Goal: Task Accomplishment & Management: Use online tool/utility

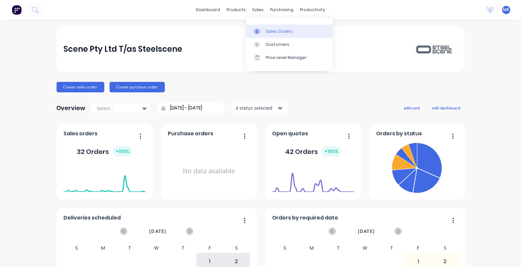
click at [276, 29] on div "Sales Orders" at bounding box center [279, 31] width 27 height 6
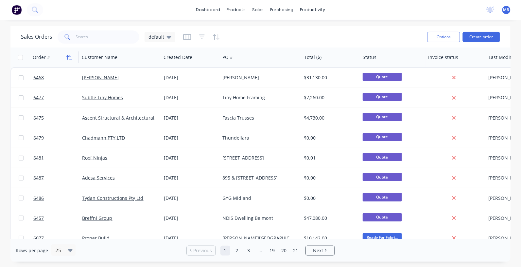
click at [68, 57] on icon "button" at bounding box center [68, 57] width 2 height 5
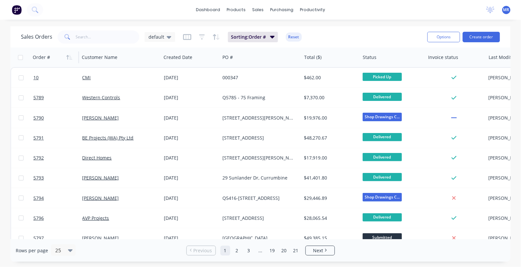
click at [68, 57] on icon "button" at bounding box center [68, 57] width 2 height 5
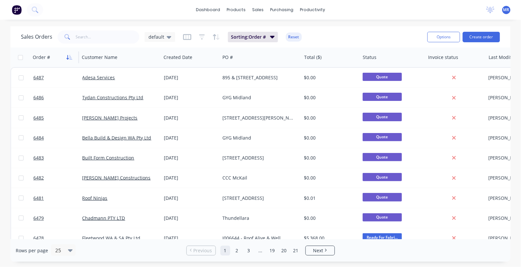
click at [70, 56] on icon "button" at bounding box center [70, 57] width 3 height 5
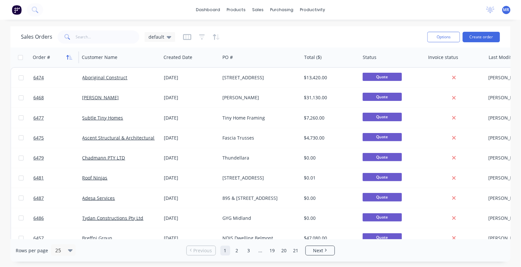
click at [69, 56] on icon "button" at bounding box center [68, 57] width 2 height 5
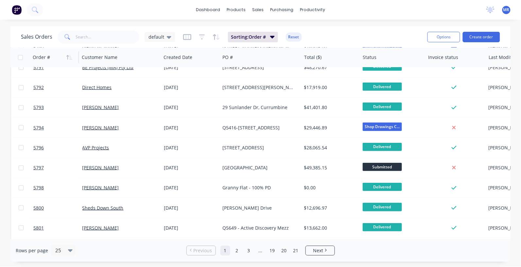
scroll to position [82, 0]
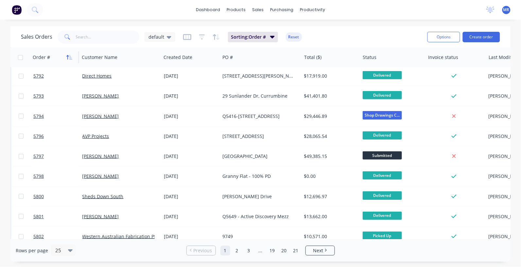
click at [69, 56] on icon "button" at bounding box center [69, 57] width 6 height 5
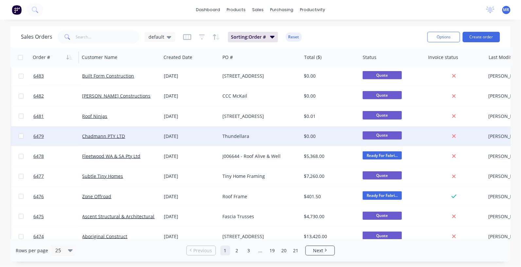
click at [115, 132] on div "Chadmann PTY LTD" at bounding box center [120, 136] width 81 height 20
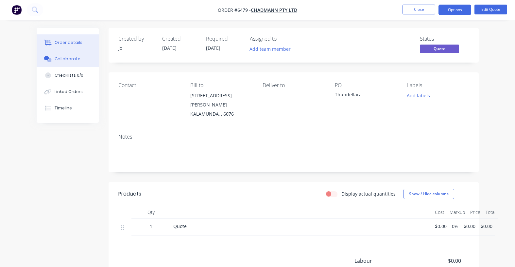
click at [68, 60] on div "Collaborate" at bounding box center [68, 59] width 26 height 6
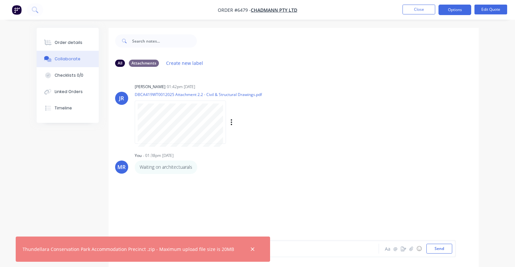
click at [291, 137] on div "Labels Download" at bounding box center [217, 121] width 165 height 49
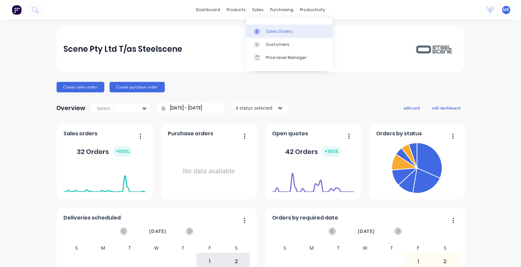
click at [265, 30] on link "Sales Orders" at bounding box center [289, 31] width 87 height 13
